Goal: Navigation & Orientation: Find specific page/section

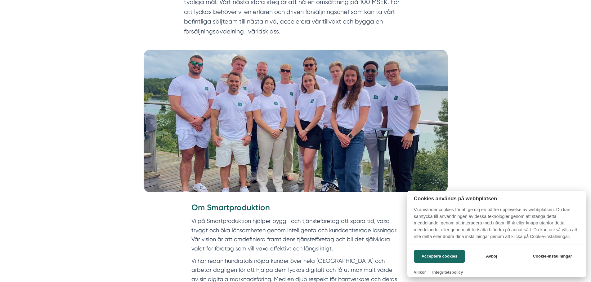
scroll to position [126, 0]
click at [493, 258] on button "Avböj" at bounding box center [491, 256] width 49 height 13
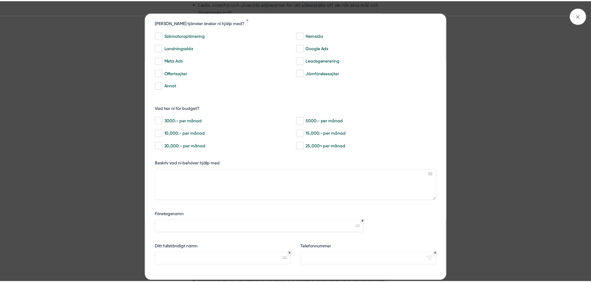
scroll to position [31, 0]
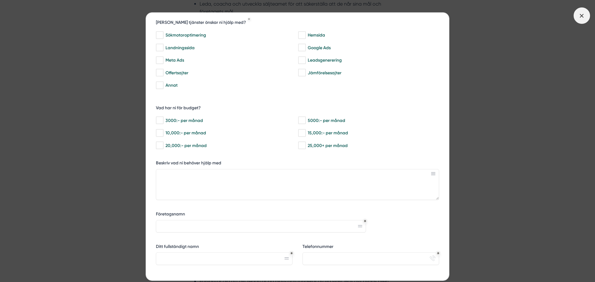
click at [584, 16] on icon at bounding box center [581, 15] width 7 height 7
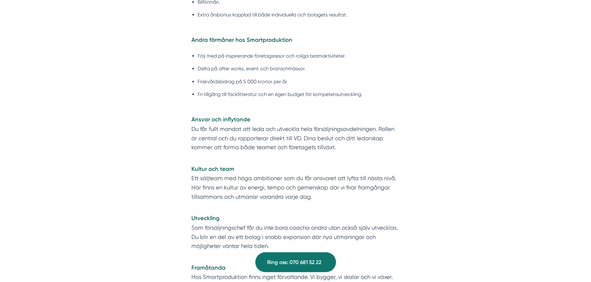
scroll to position [1273, 0]
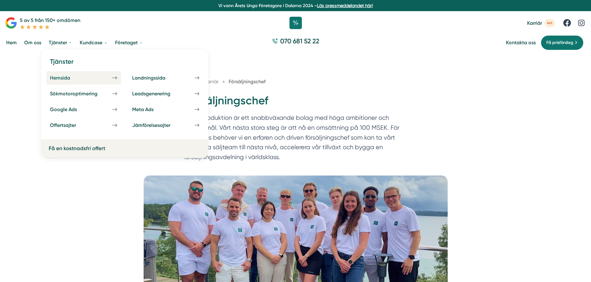
click at [63, 76] on div "Hemsida" at bounding box center [67, 78] width 35 height 6
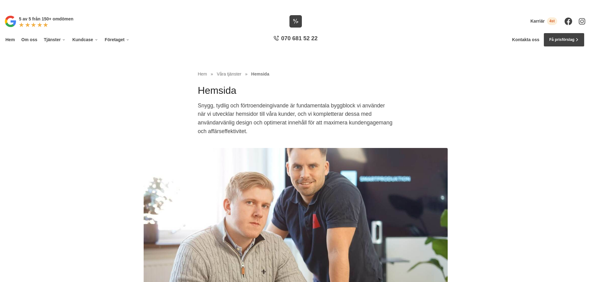
click at [229, 75] on span "Våra tjänster" at bounding box center [229, 74] width 24 height 5
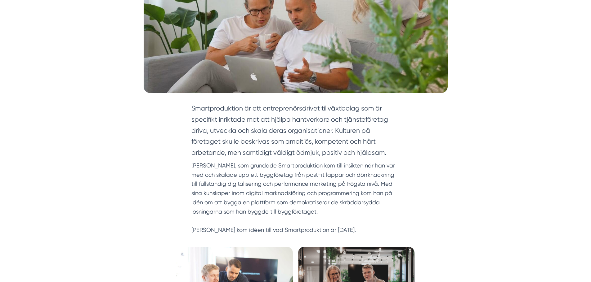
scroll to position [186, 0]
